Goal: Information Seeking & Learning: Learn about a topic

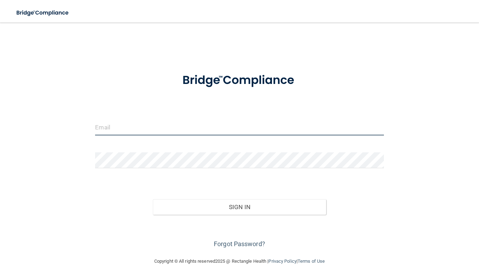
click at [211, 121] on input "email" at bounding box center [239, 127] width 289 height 16
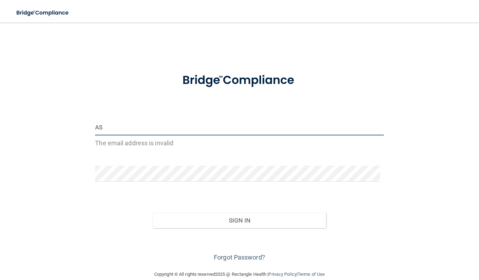
type input "A"
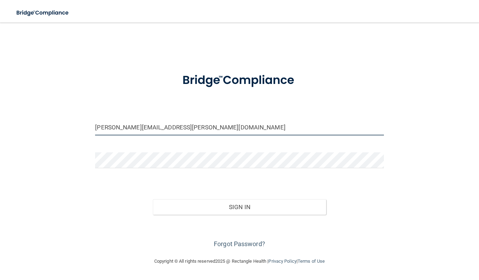
type input "[PERSON_NAME][EMAIL_ADDRESS][PERSON_NAME][DOMAIN_NAME]"
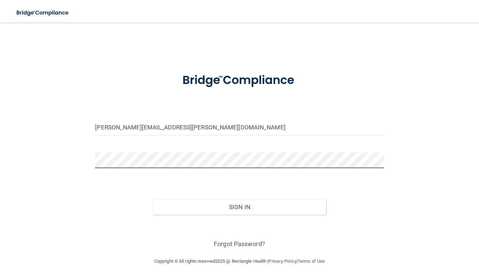
click at [153, 199] on button "Sign In" at bounding box center [239, 207] width 173 height 16
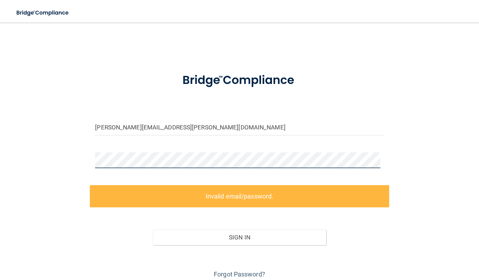
click at [75, 161] on div "[PERSON_NAME][EMAIL_ADDRESS][PERSON_NAME][DOMAIN_NAME] Invalid email/password. …" at bounding box center [239, 155] width 451 height 250
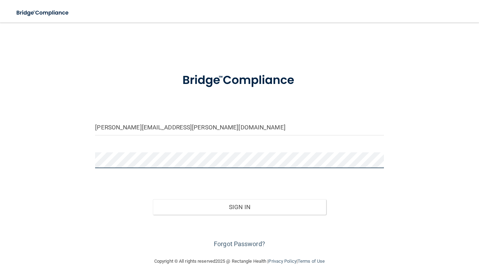
click at [153, 199] on button "Sign In" at bounding box center [239, 207] width 173 height 16
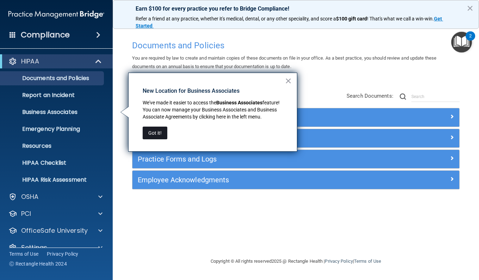
click at [154, 134] on button "Got it!" at bounding box center [155, 133] width 25 height 13
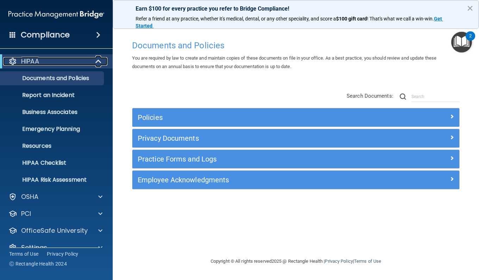
click at [98, 59] on span at bounding box center [99, 61] width 6 height 8
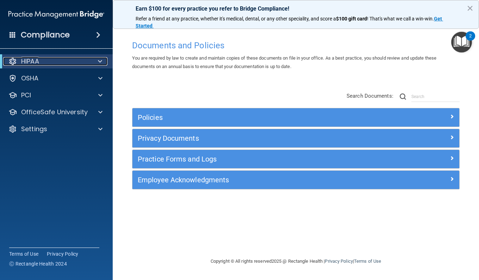
click at [98, 59] on span at bounding box center [100, 61] width 4 height 8
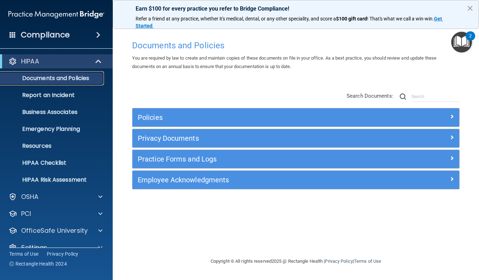
click at [60, 80] on p "Documents and Policies" at bounding box center [53, 78] width 96 height 7
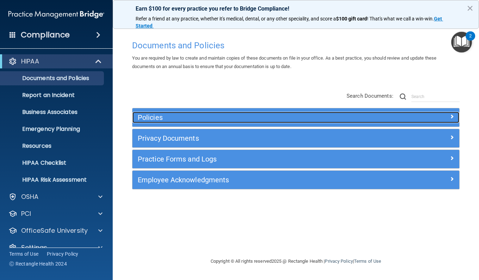
click at [190, 117] on h5 "Policies" at bounding box center [255, 117] width 235 height 8
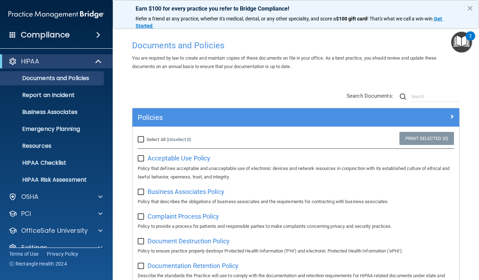
click at [85, 31] on div "Compliance" at bounding box center [56, 35] width 113 height 16
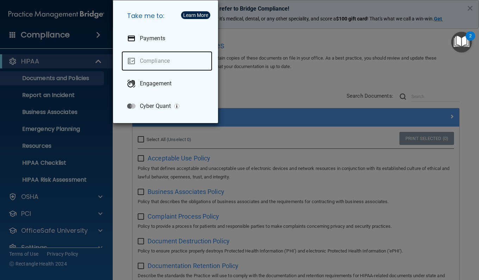
click at [152, 63] on link "Compliance" at bounding box center [167, 61] width 91 height 20
click at [264, 96] on div "Take me to: Payments Compliance Engagement Cyber Quant" at bounding box center [239, 140] width 479 height 280
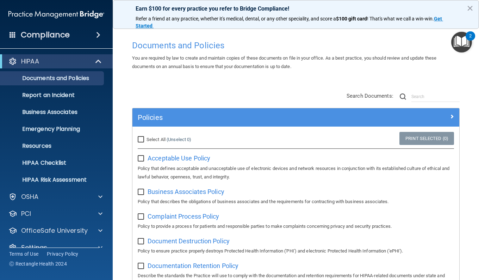
scroll to position [13, 0]
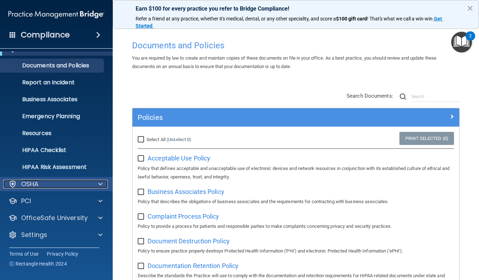
click at [60, 182] on div "OSHA" at bounding box center [46, 184] width 87 height 8
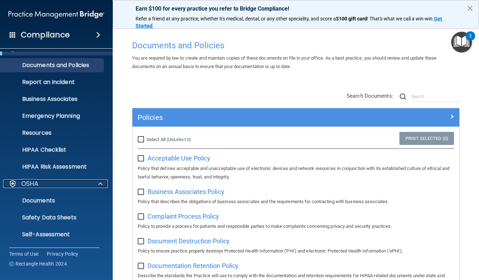
scroll to position [0, 0]
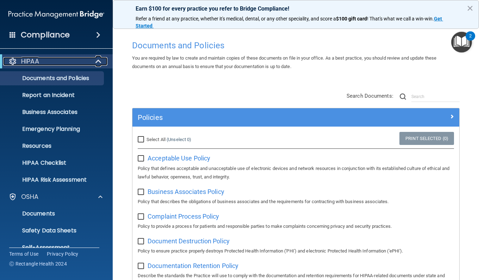
click at [67, 65] on div "HIPAA" at bounding box center [46, 61] width 87 height 8
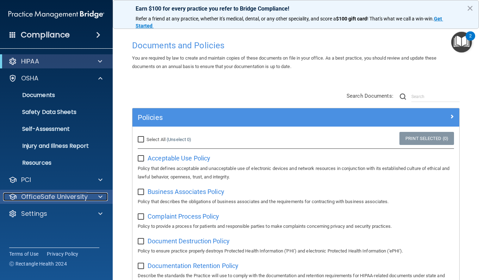
click at [70, 200] on p "OfficeSafe University" at bounding box center [54, 196] width 67 height 8
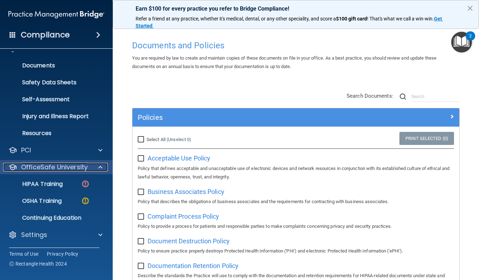
scroll to position [29, 0]
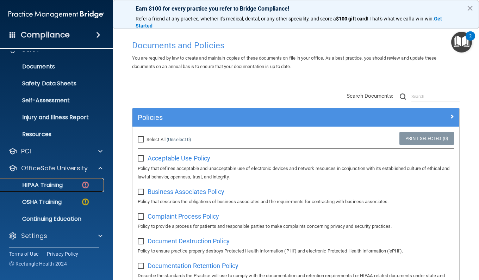
click at [23, 189] on link "HIPAA Training" at bounding box center [48, 185] width 111 height 14
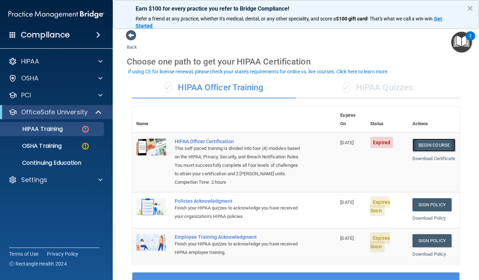
click at [436, 139] on link "Begin Course" at bounding box center [434, 145] width 43 height 13
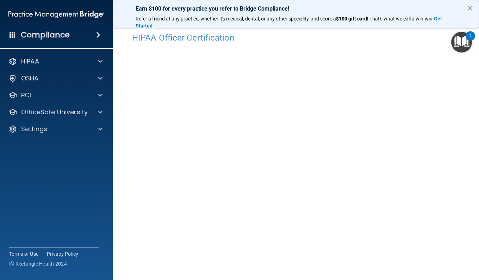
scroll to position [7, 0]
click at [470, 7] on button "×" at bounding box center [470, 7] width 7 height 11
